Goal: Information Seeking & Learning: Learn about a topic

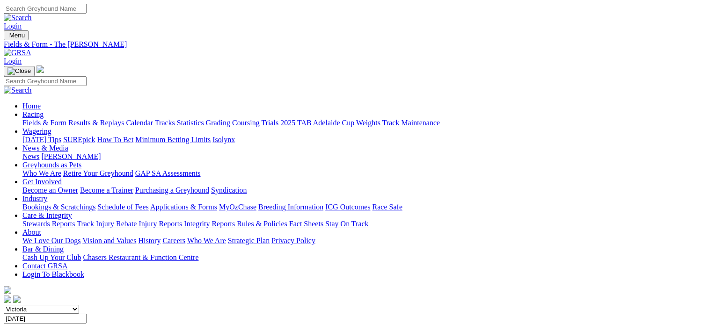
click at [27, 119] on link "Fields & Form" at bounding box center [44, 123] width 44 height 8
click at [79, 305] on select "South Australia New South Wales Northern Territory Queensland Tasmania Victoria…" at bounding box center [41, 309] width 75 height 9
select select "NSW"
click at [61, 305] on select "South Australia New South Wales Northern Territory Queensland Tasmania Victoria…" at bounding box center [41, 309] width 75 height 9
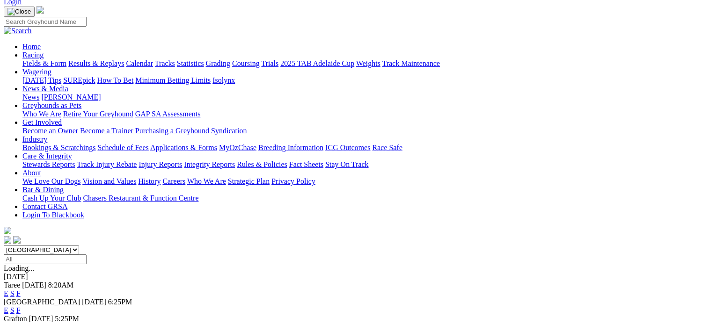
scroll to position [60, 0]
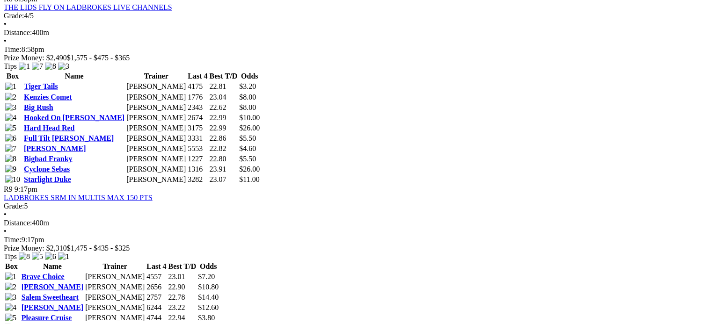
scroll to position [1678, 0]
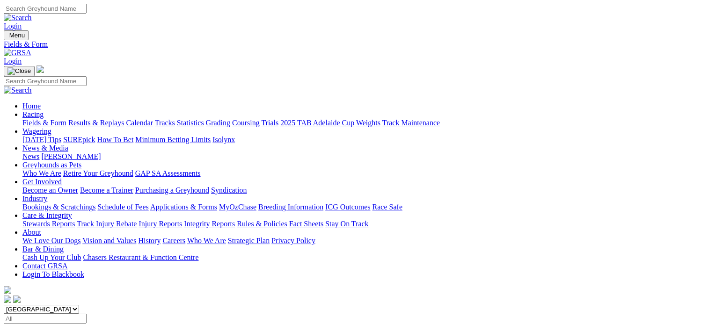
click at [204, 119] on link "Statistics" at bounding box center [190, 123] width 27 height 8
click at [124, 119] on link "Results & Replays" at bounding box center [96, 123] width 56 height 8
click at [131, 305] on div "South Australia New South Wales Northern Territory Queensland Tasmania Victoria…" at bounding box center [354, 314] width 701 height 19
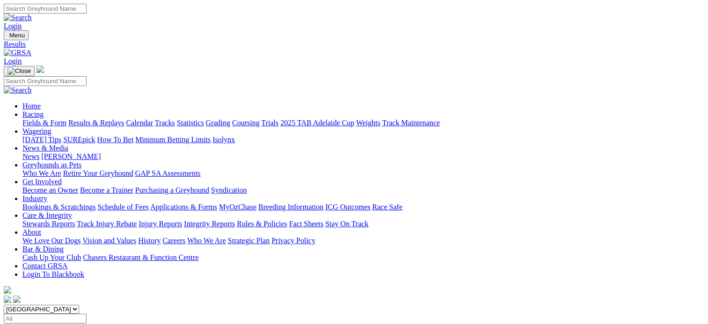
click at [204, 119] on link "Statistics" at bounding box center [190, 123] width 27 height 8
click at [44, 321] on link "Trainer" at bounding box center [33, 325] width 22 height 8
type input "pringle"
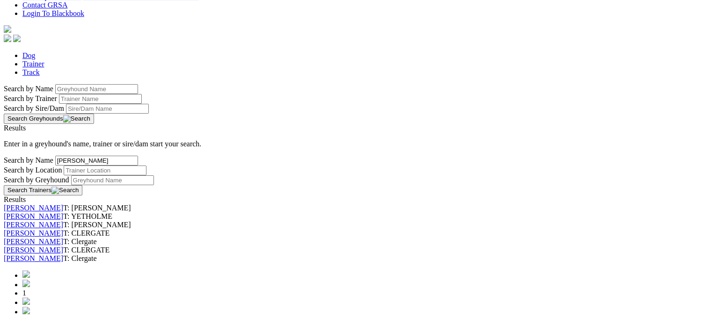
scroll to position [262, 0]
click at [63, 212] on link "[PERSON_NAME]" at bounding box center [33, 216] width 59 height 8
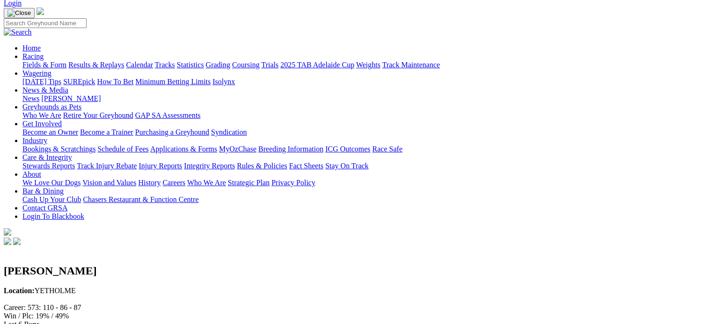
scroll to position [51, 0]
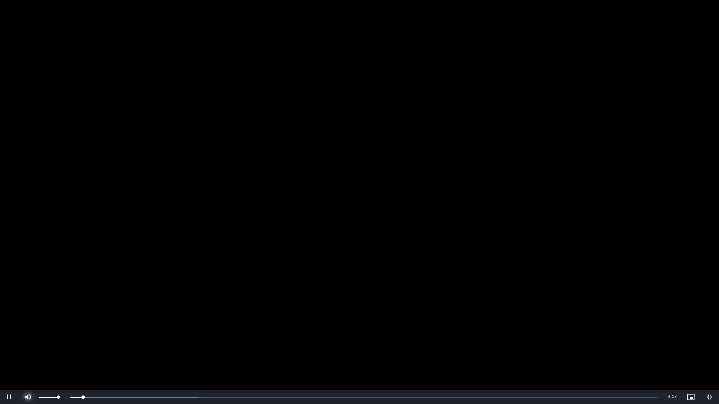
click at [29, 324] on span "Video Player" at bounding box center [28, 397] width 19 height 0
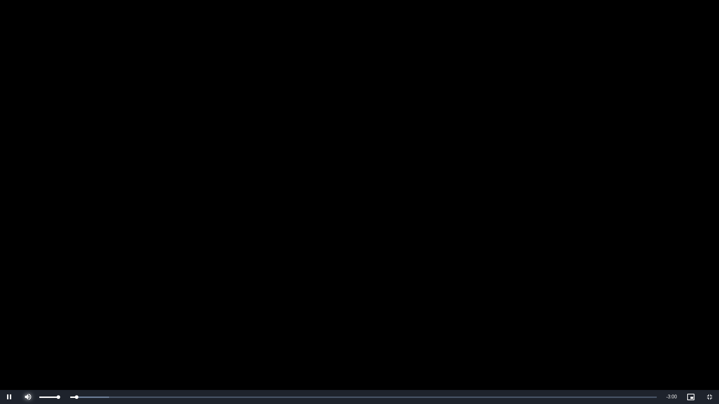
click at [28, 324] on span "Video Player" at bounding box center [28, 397] width 19 height 0
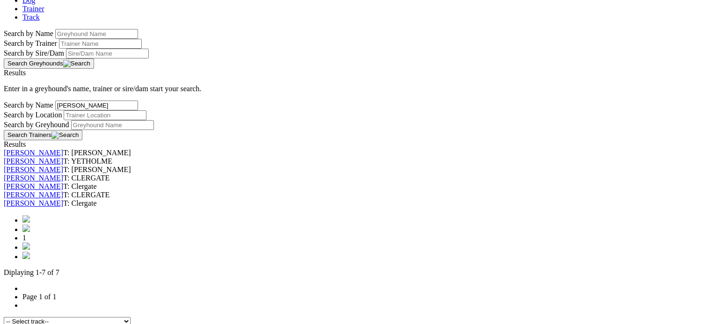
scroll to position [317, 0]
click at [30, 249] on img at bounding box center [25, 244] width 7 height 7
click at [30, 251] on img at bounding box center [25, 254] width 7 height 7
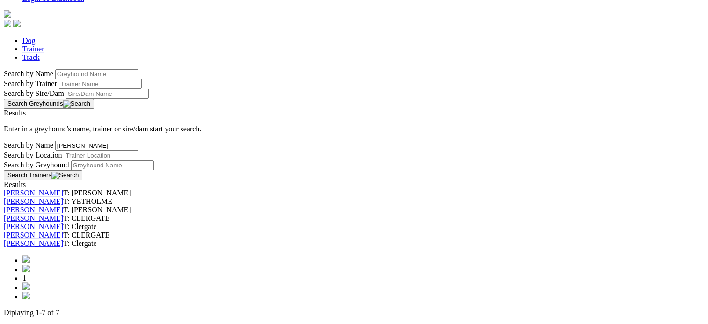
scroll to position [262, 0]
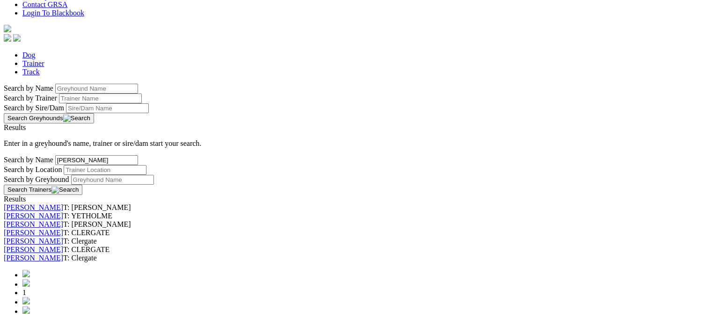
click at [63, 237] on link "Bailey Pringle" at bounding box center [33, 241] width 59 height 8
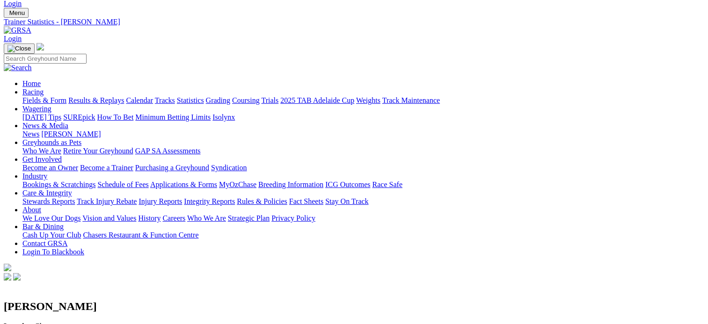
scroll to position [24, 0]
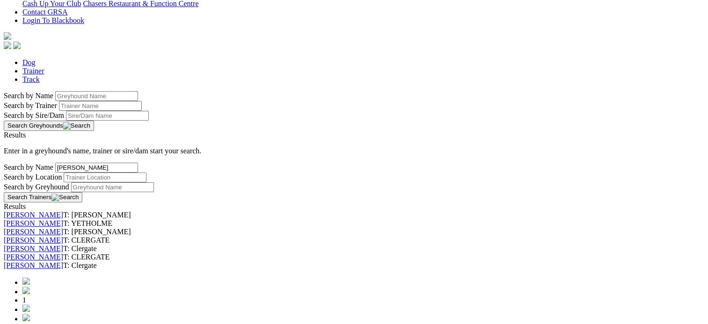
scroll to position [255, 0]
click at [63, 269] on link "[PERSON_NAME]" at bounding box center [33, 265] width 59 height 8
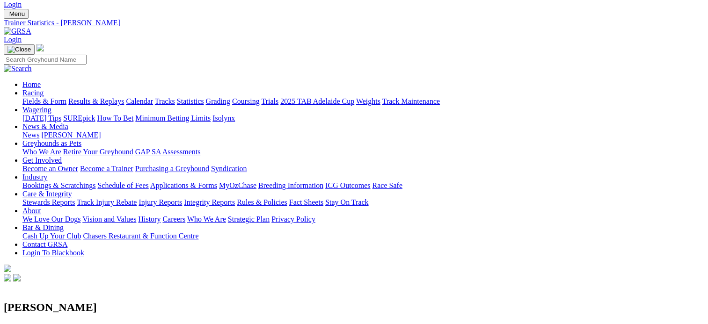
scroll to position [22, 0]
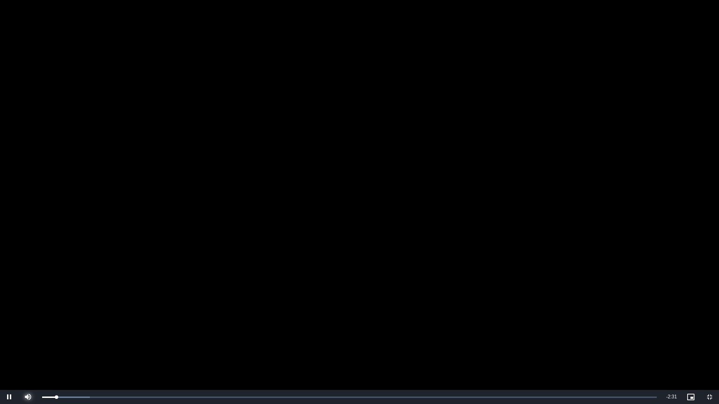
click at [29, 324] on span "Video Player" at bounding box center [28, 397] width 19 height 0
click at [28, 324] on span "Video Player" at bounding box center [28, 397] width 19 height 0
click at [87, 324] on div "0:11" at bounding box center [87, 397] width 0 height 2
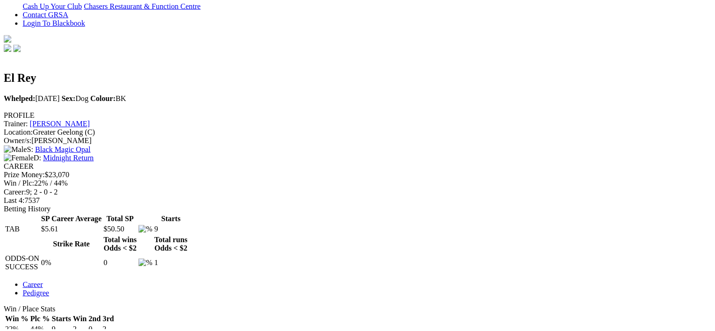
scroll to position [256, 0]
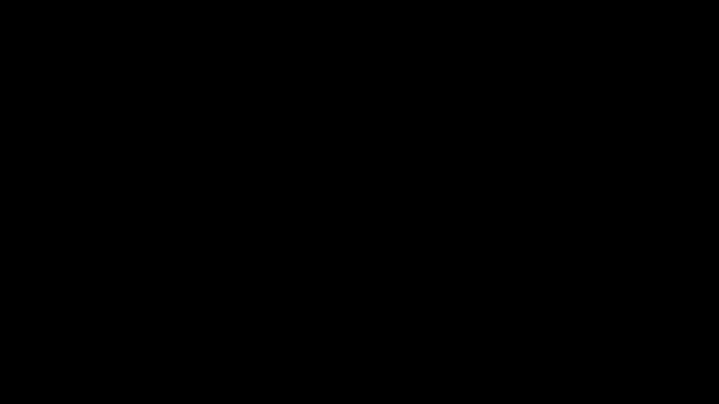
click at [29, 324] on video "To view this video please enable JavaScript, and consider upgrading to a web br…" at bounding box center [359, 202] width 719 height 404
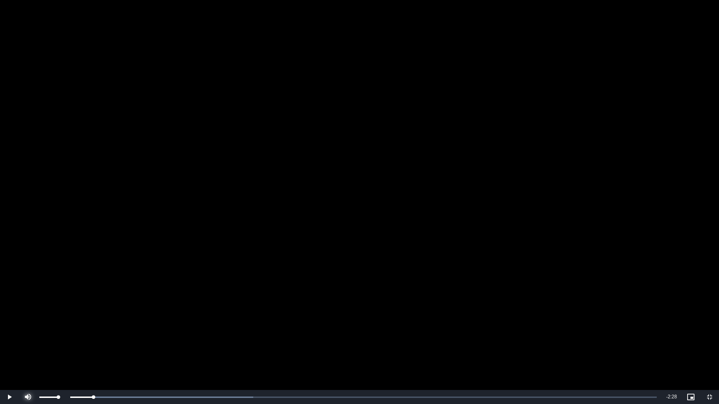
click at [29, 324] on span "Video Player" at bounding box center [28, 397] width 19 height 0
click at [417, 168] on video "To view this video please enable JavaScript, and consider upgrading to a web br…" at bounding box center [359, 202] width 719 height 404
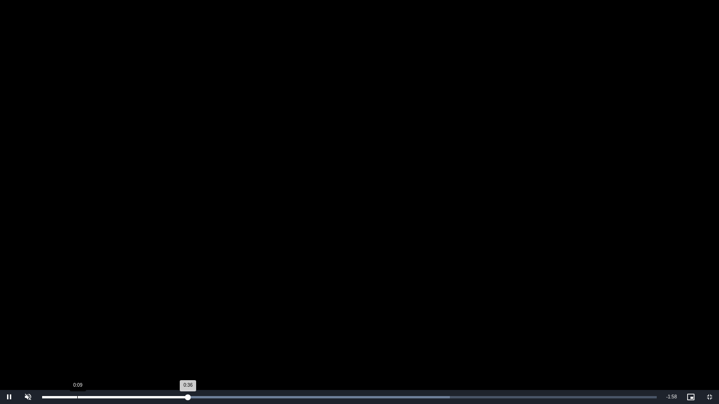
click at [94, 324] on div "Loaded : 66.30% 0:09 0:36" at bounding box center [349, 397] width 624 height 14
click at [114, 324] on div "Loaded : 66.30% 0:17 0:11" at bounding box center [349, 397] width 624 height 14
click at [114, 324] on div "Loaded : 78.00% 0:17 0:58" at bounding box center [349, 397] width 624 height 14
click at [472, 324] on div "Loaded : 46.80% 1:46 0:20" at bounding box center [349, 397] width 624 height 14
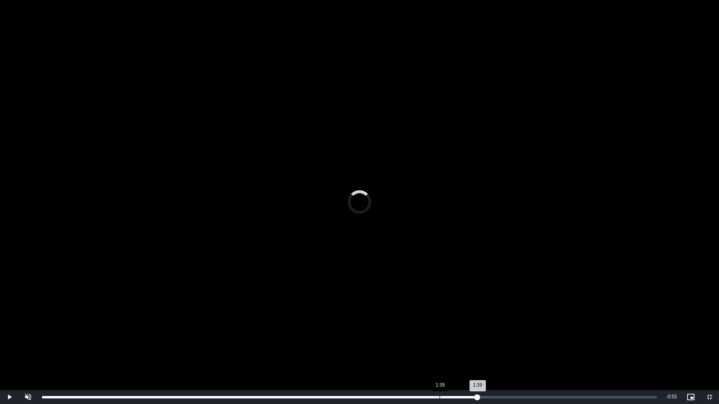
click at [439, 324] on div "Loaded : 0.00% 1:39 1:39" at bounding box center [349, 397] width 624 height 14
click at [460, 324] on div "Loaded : 78.00% 1:44 1:40" at bounding box center [349, 397] width 624 height 14
click at [405, 324] on div "Loaded : 81.90% 1:31 1:45" at bounding box center [349, 397] width 624 height 14
click at [383, 324] on div "1:25" at bounding box center [383, 397] width 0 height 2
click at [344, 324] on div "Loaded : 78.00% 1:15 1:25" at bounding box center [349, 397] width 624 height 14
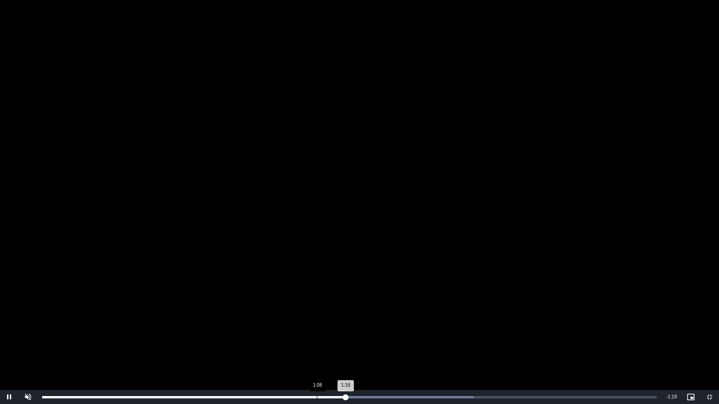
click at [316, 324] on div "1:16" at bounding box center [193, 397] width 303 height 2
click at [288, 324] on div "Loaded : 74.10% 1:01 1:01" at bounding box center [349, 397] width 624 height 14
click at [288, 324] on div "1:01" at bounding box center [165, 397] width 246 height 2
click at [262, 324] on div "Loaded : 81.90% 0:55 1:02" at bounding box center [349, 397] width 624 height 14
click at [427, 324] on div "Loaded : 78.00% 1:36 0:55" at bounding box center [349, 397] width 614 height 2
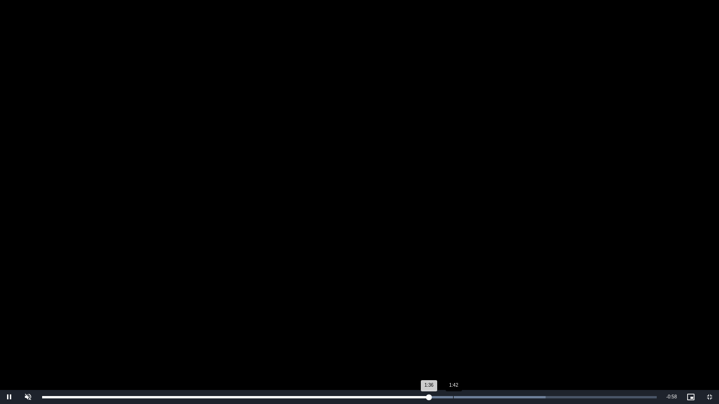
click at [453, 324] on div "1:42" at bounding box center [453, 397] width 0 height 2
click at [472, 324] on div "Loaded : 81.90% 1:47 1:44" at bounding box center [349, 397] width 624 height 14
click at [509, 324] on div "Loaded : 93.60% 1:57 1:54" at bounding box center [349, 397] width 614 height 2
click at [534, 324] on div "2:03" at bounding box center [534, 397] width 0 height 2
click at [548, 324] on div "Loaded : 100.00% 2:06 2:06" at bounding box center [349, 397] width 624 height 14
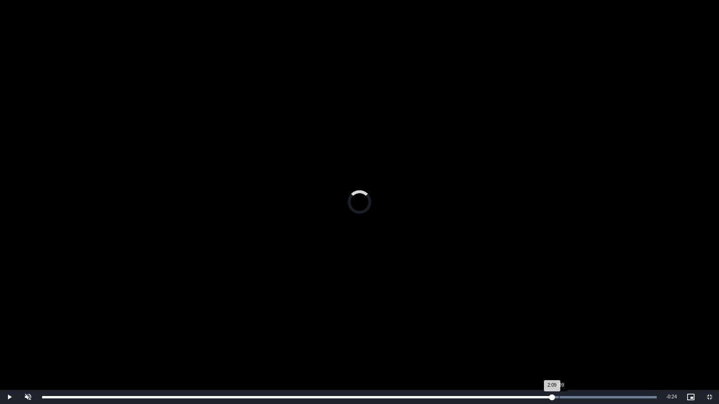
click at [558, 324] on div "Loaded : 100.00% 2:09 2:09" at bounding box center [349, 397] width 614 height 2
click at [574, 324] on div "2:13" at bounding box center [574, 397] width 0 height 2
click at [587, 324] on div "Loaded : 100.00% 2:16 2:21" at bounding box center [349, 397] width 624 height 14
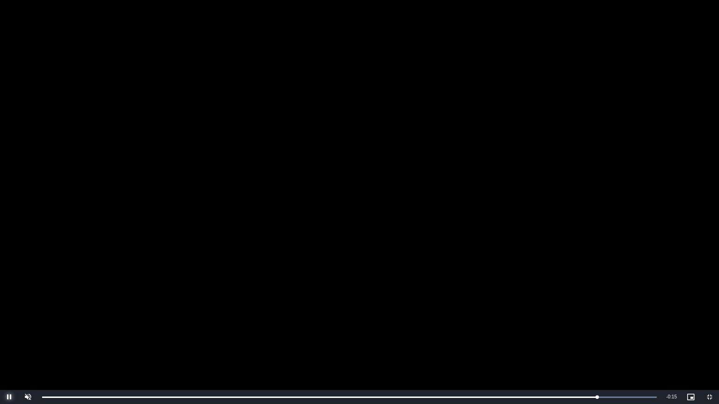
click at [11, 324] on span "Video Player" at bounding box center [9, 397] width 19 height 0
